Goal: Check status: Check status

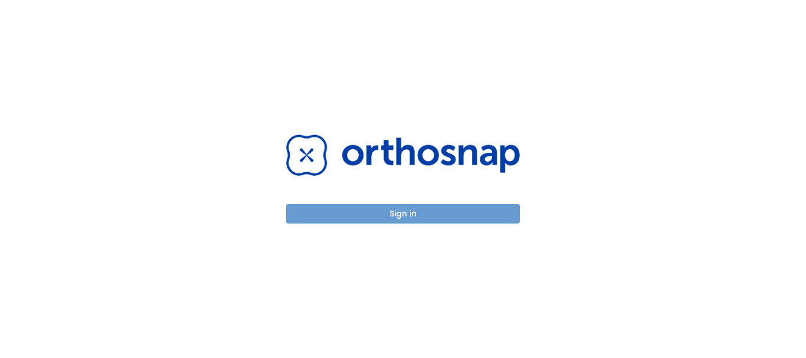
click at [441, 208] on button "Sign in" at bounding box center [403, 213] width 234 height 19
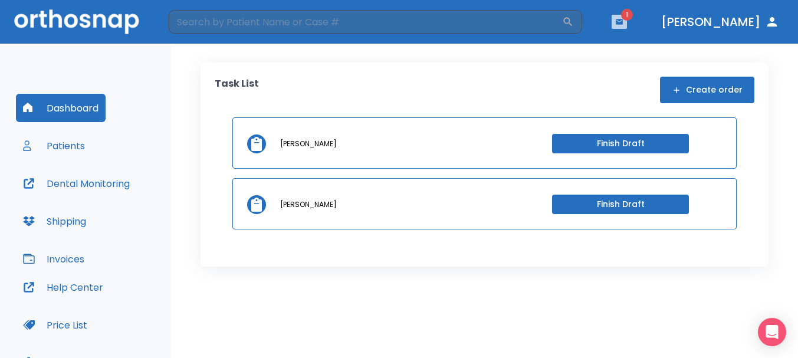
click at [623, 24] on icon "button" at bounding box center [619, 21] width 7 height 5
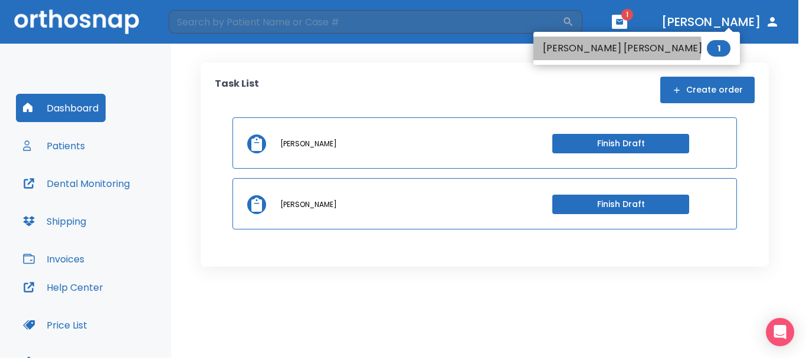
click at [616, 46] on li "[PERSON_NAME] [PERSON_NAME] 1" at bounding box center [636, 49] width 206 height 24
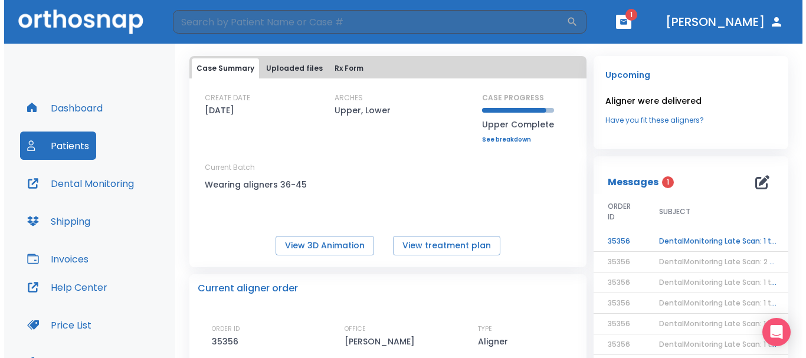
scroll to position [118, 0]
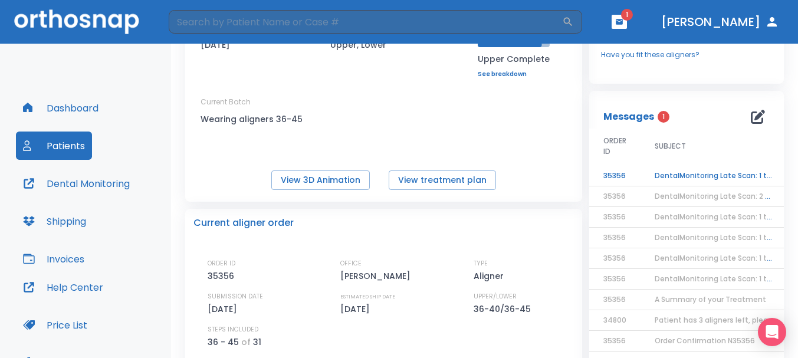
click at [727, 176] on td "DentalMonitoring Late Scan: 1 to 2 Weeks Notification" at bounding box center [714, 176] width 147 height 21
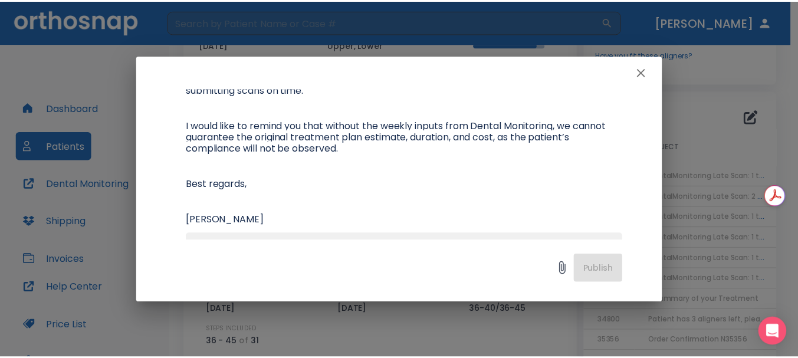
scroll to position [177, 0]
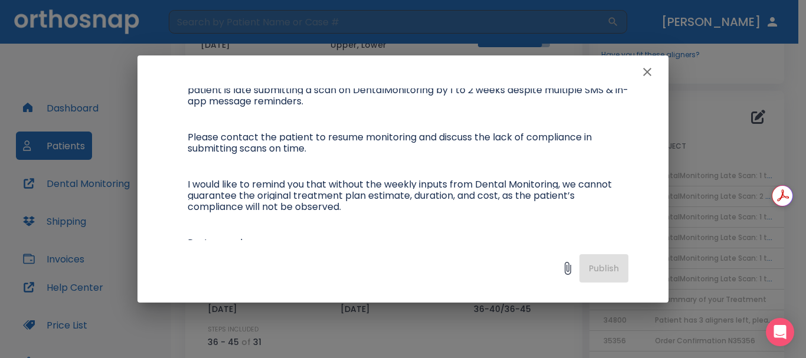
click at [641, 72] on icon "button" at bounding box center [647, 72] width 14 height 14
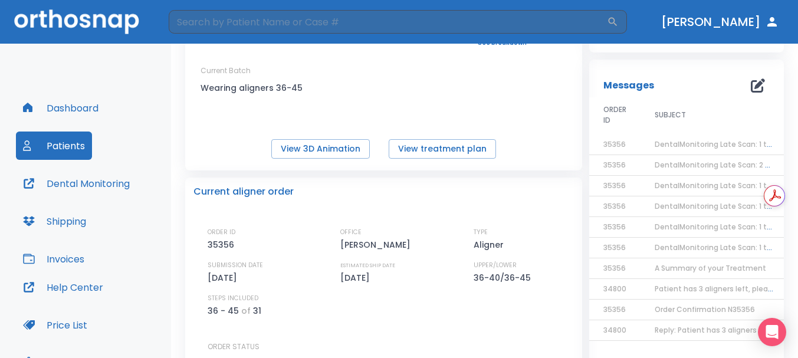
scroll to position [59, 0]
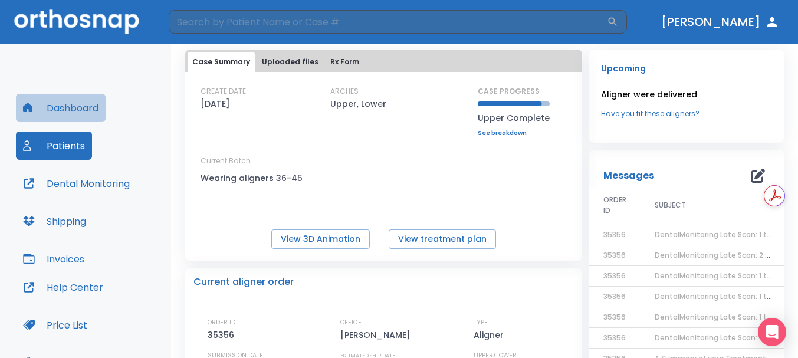
click at [68, 111] on button "Dashboard" at bounding box center [61, 108] width 90 height 28
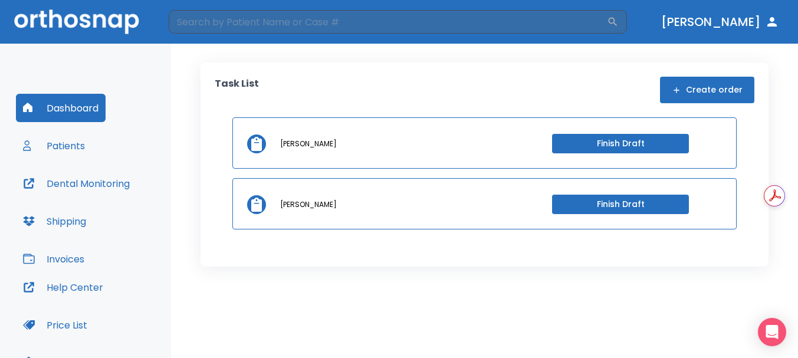
click at [74, 150] on button "Patients" at bounding box center [54, 146] width 76 height 28
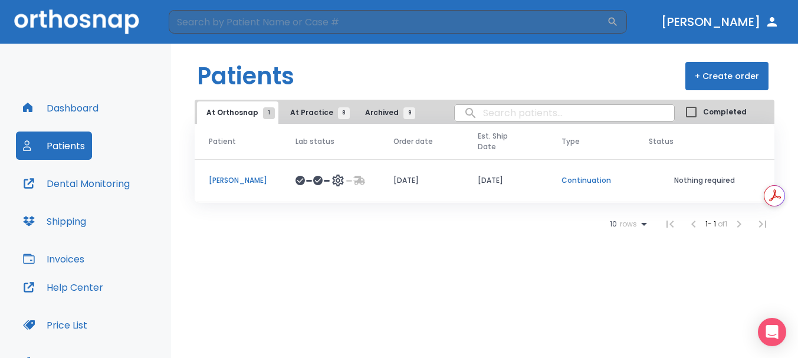
click at [230, 175] on p "[PERSON_NAME]" at bounding box center [238, 180] width 58 height 11
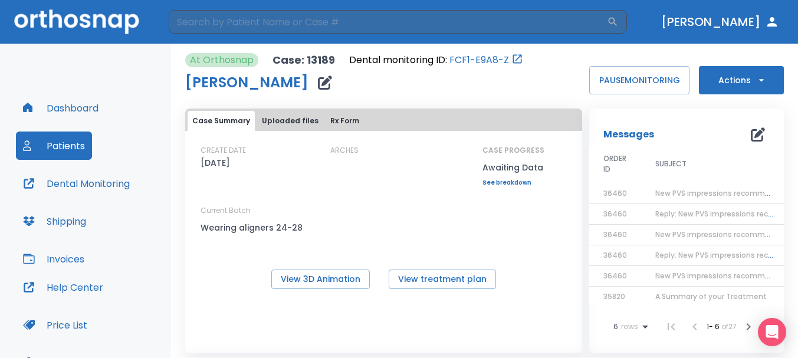
click at [108, 181] on button "Dental Monitoring" at bounding box center [76, 183] width 121 height 28
